Goal: Navigation & Orientation: Find specific page/section

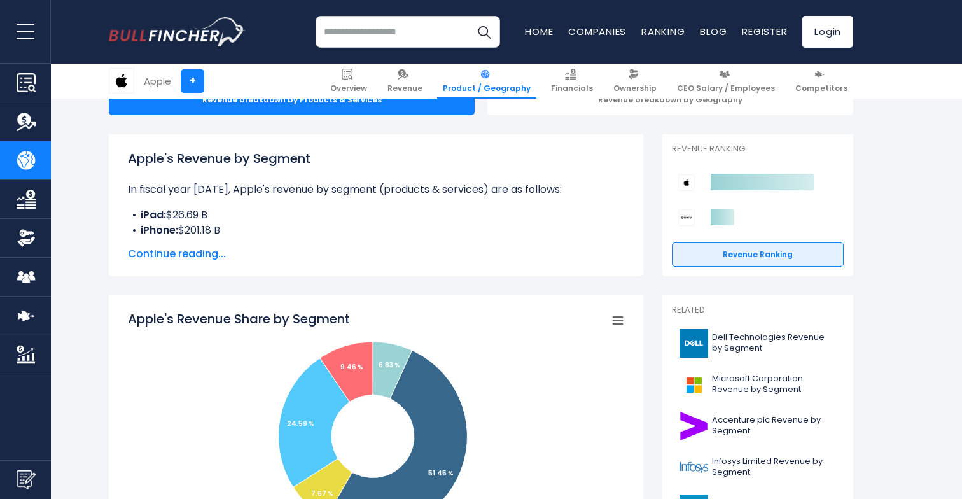
scroll to position [154, 0]
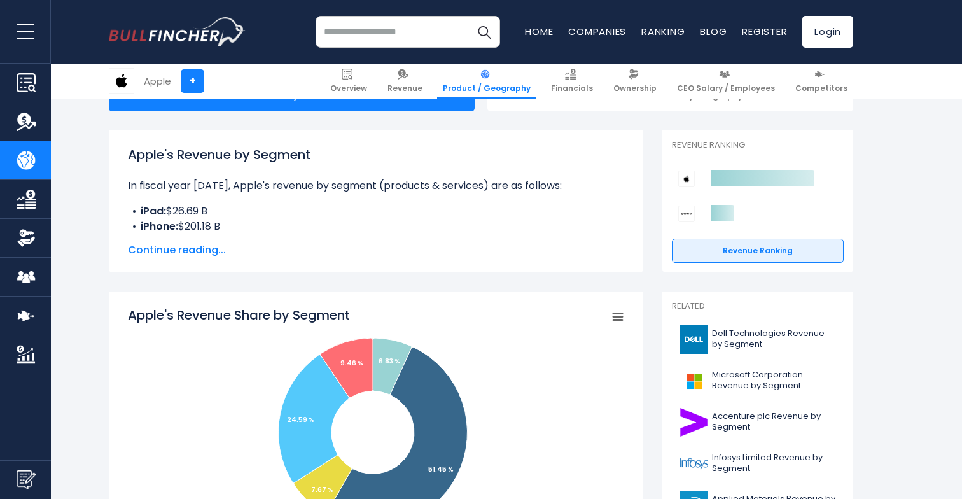
click at [165, 252] on span "Continue reading..." at bounding box center [376, 249] width 496 height 15
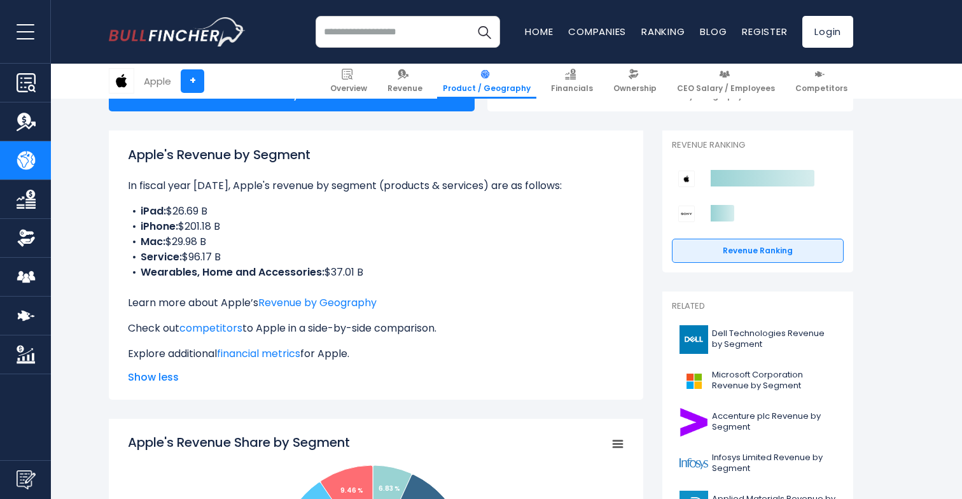
click at [201, 226] on li "iPhone: $201.18 B" at bounding box center [376, 226] width 496 height 15
click at [193, 242] on li "Mac: $29.98 B" at bounding box center [376, 241] width 496 height 15
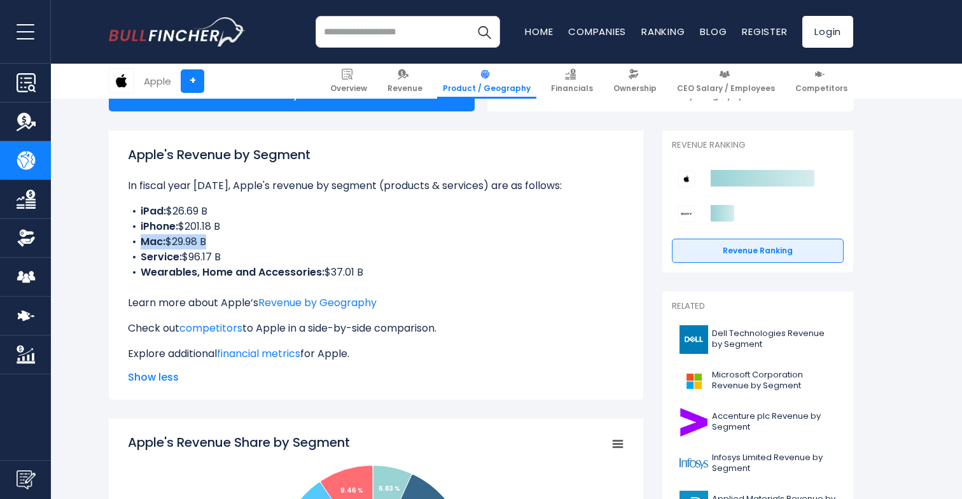
click at [193, 242] on li "Mac: $29.98 B" at bounding box center [376, 241] width 496 height 15
click at [198, 254] on li "Service: $96.17 B" at bounding box center [376, 256] width 496 height 15
click at [267, 268] on b "Wearables, Home and Accessories:" at bounding box center [233, 272] width 184 height 15
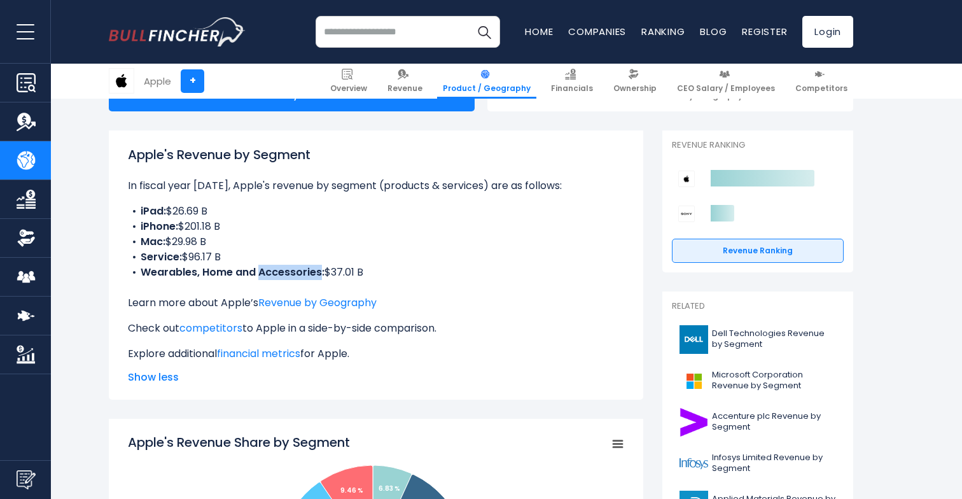
click at [267, 268] on b "Wearables, Home and Accessories:" at bounding box center [233, 272] width 184 height 15
click at [411, 256] on li "Service: $96.17 B" at bounding box center [376, 256] width 496 height 15
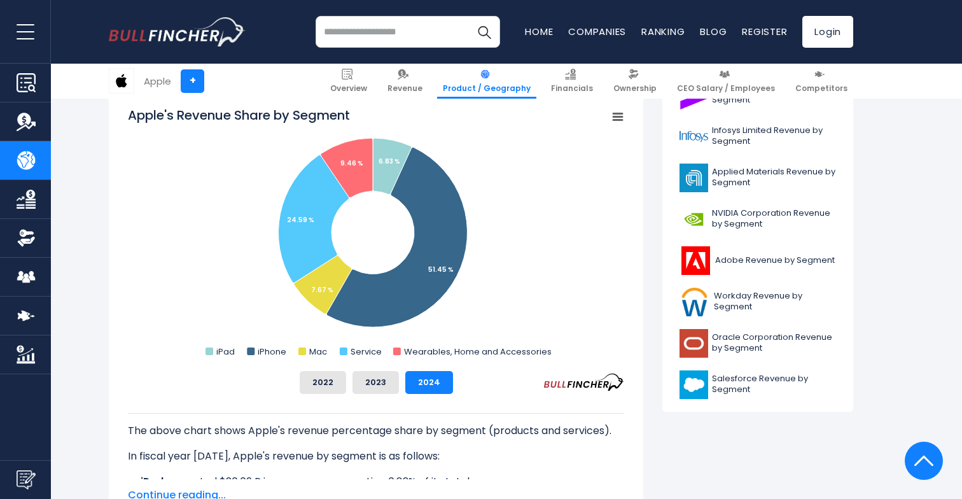
scroll to position [494, 0]
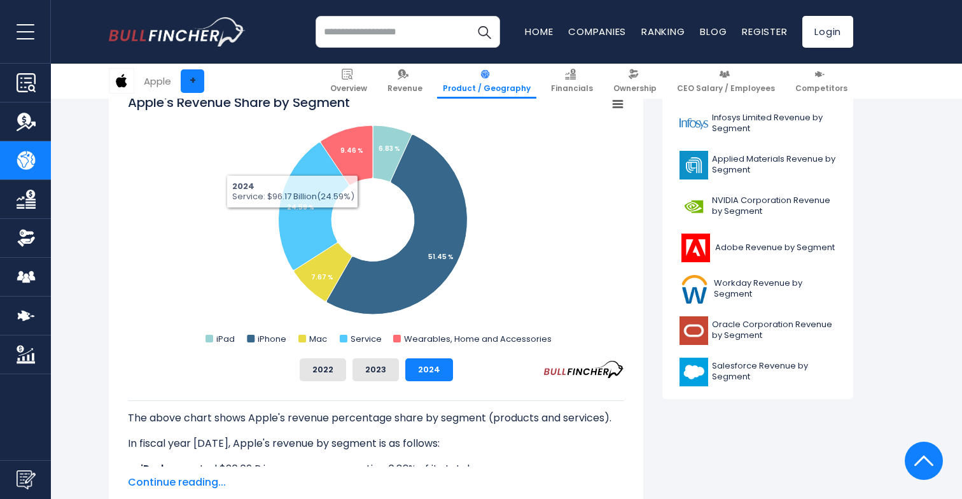
click at [193, 79] on link "+" at bounding box center [193, 81] width 24 height 24
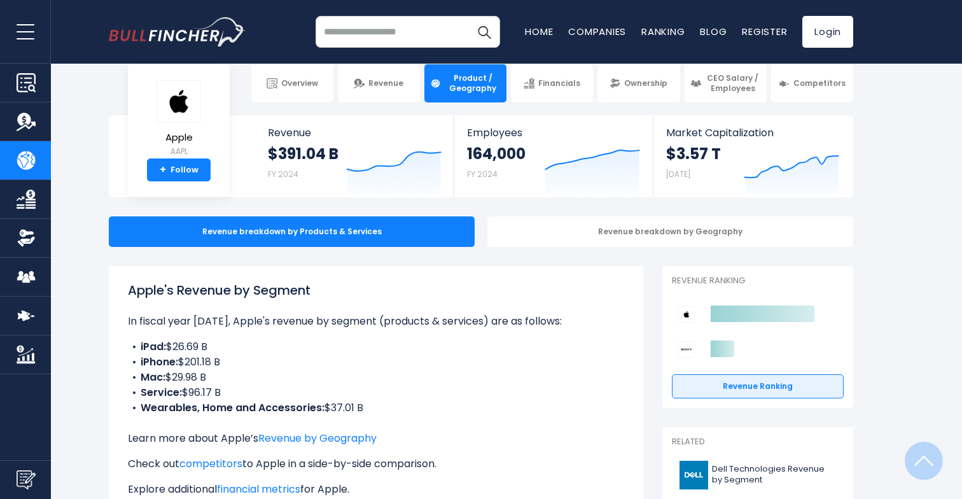
scroll to position [0, 0]
